Goal: Obtain resource: Obtain resource

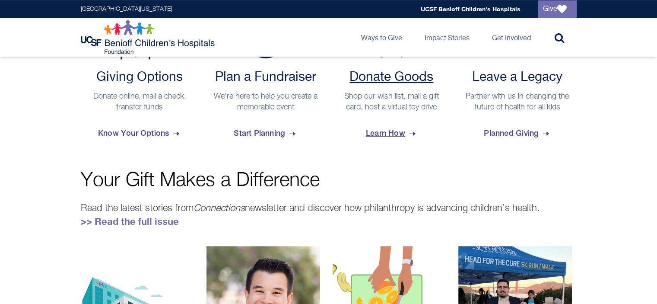
click at [393, 124] on span "Learn How" at bounding box center [391, 132] width 51 height 23
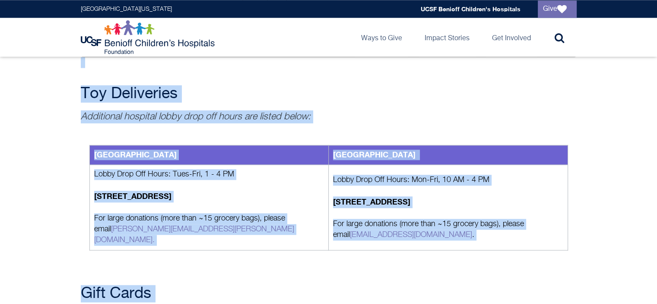
scroll to position [1005, 0]
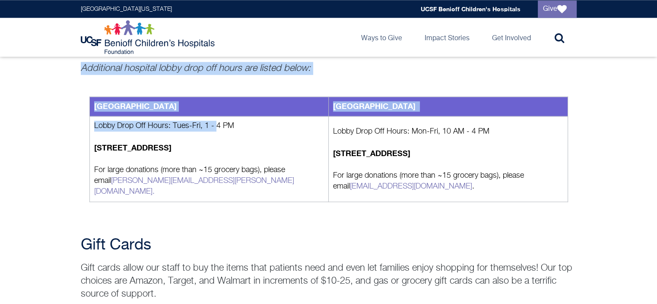
drag, startPoint x: 87, startPoint y: 64, endPoint x: 217, endPoint y: 120, distance: 141.9
click at [111, 89] on div "Oakland Main Hospital San Francisco Children's Hospital Lobby Drop Off Hours: T…" at bounding box center [329, 149] width 496 height 149
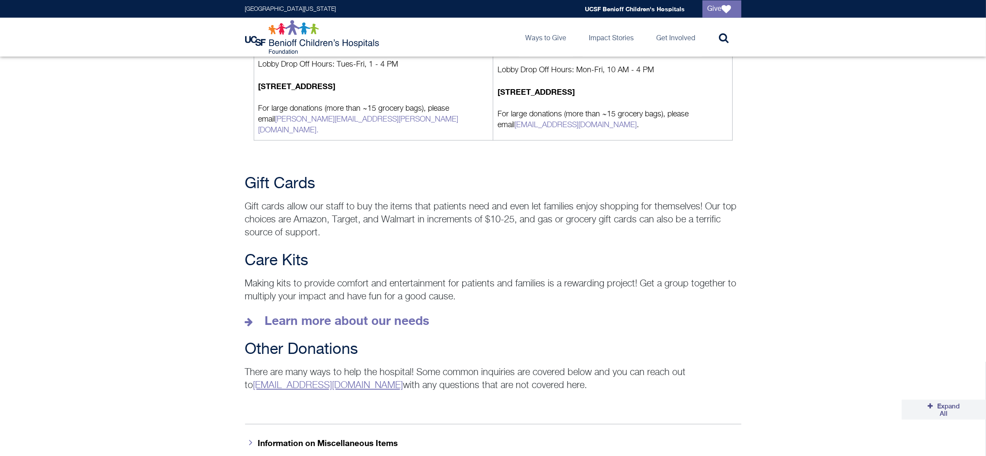
scroll to position [1071, 0]
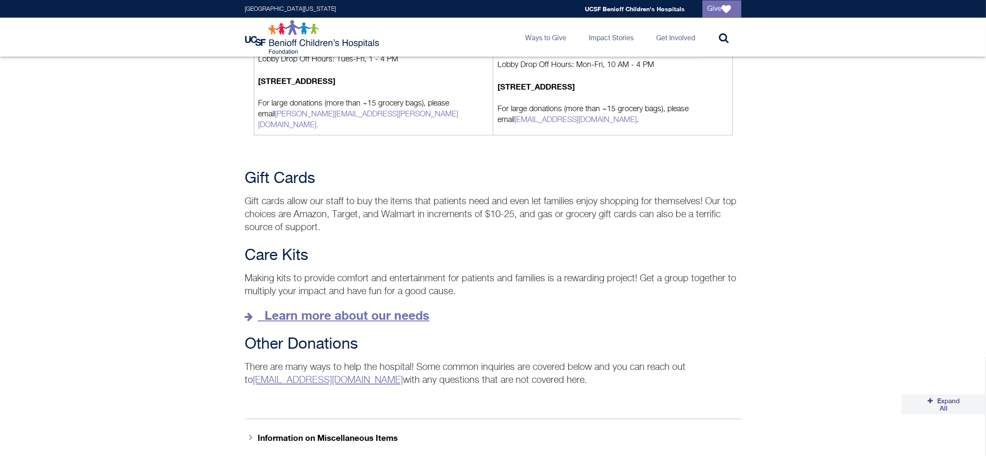
click at [321, 303] on strong "Learn more about our needs" at bounding box center [347, 315] width 165 height 14
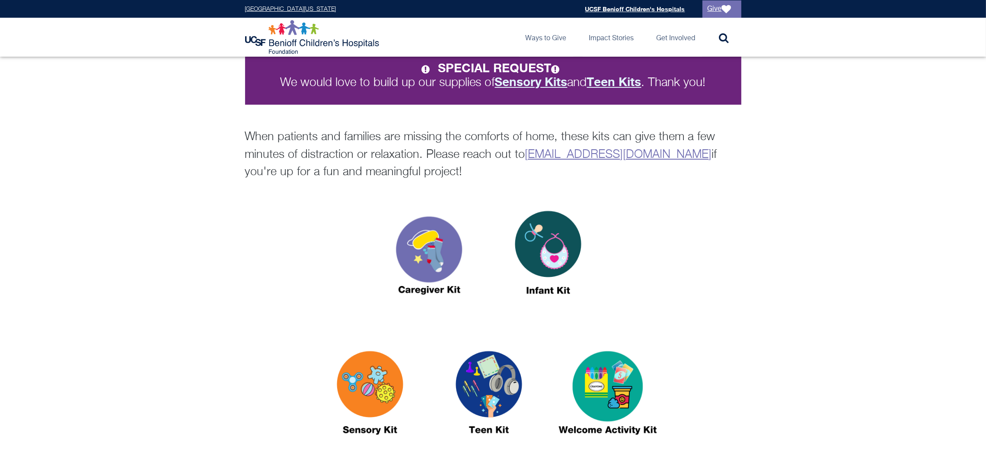
scroll to position [188, 0]
click at [434, 252] on img at bounding box center [429, 257] width 108 height 124
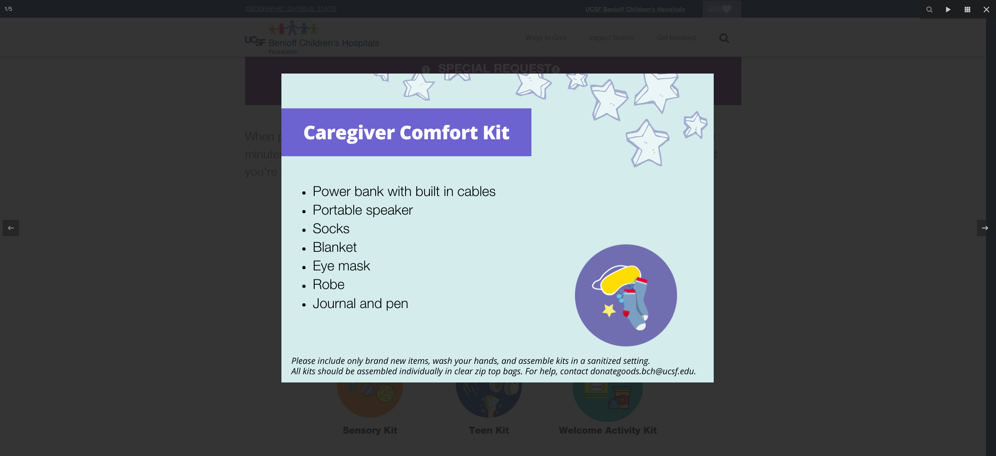
click at [896, 212] on div at bounding box center [498, 228] width 996 height 456
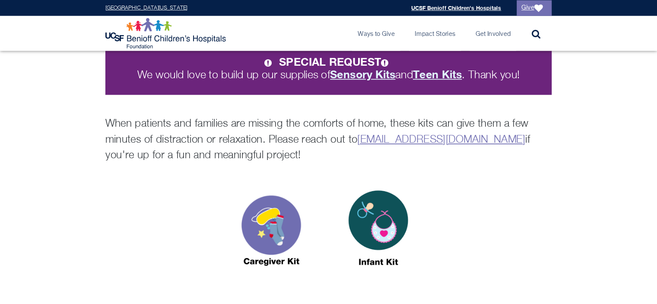
scroll to position [187, 0]
